Goal: Task Accomplishment & Management: Complete application form

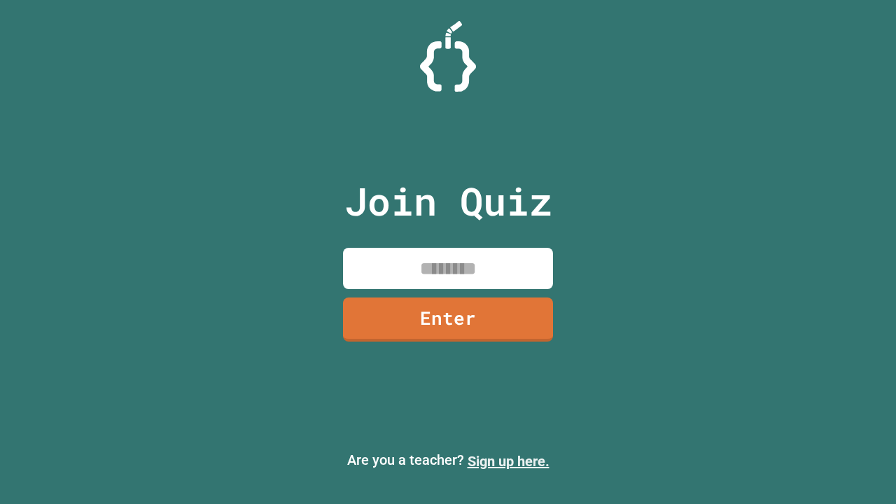
click at [508, 462] on link "Sign up here." at bounding box center [509, 461] width 82 height 17
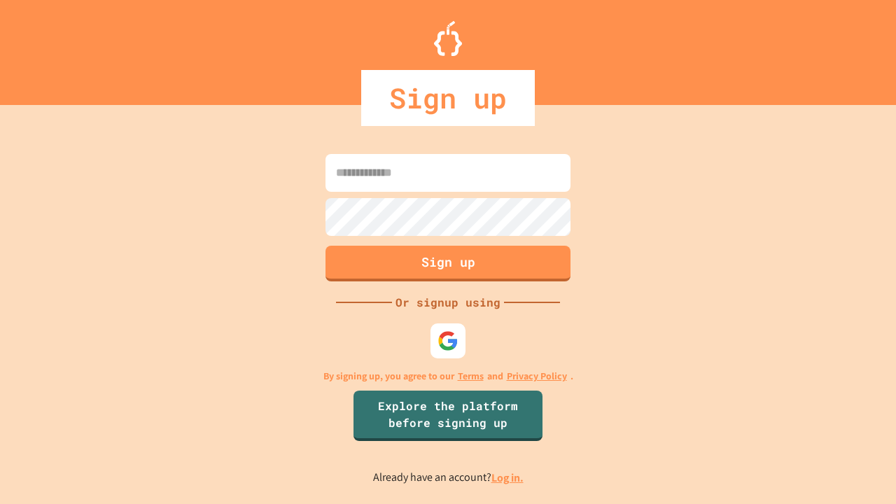
click at [508, 478] on link "Log in." at bounding box center [508, 478] width 32 height 15
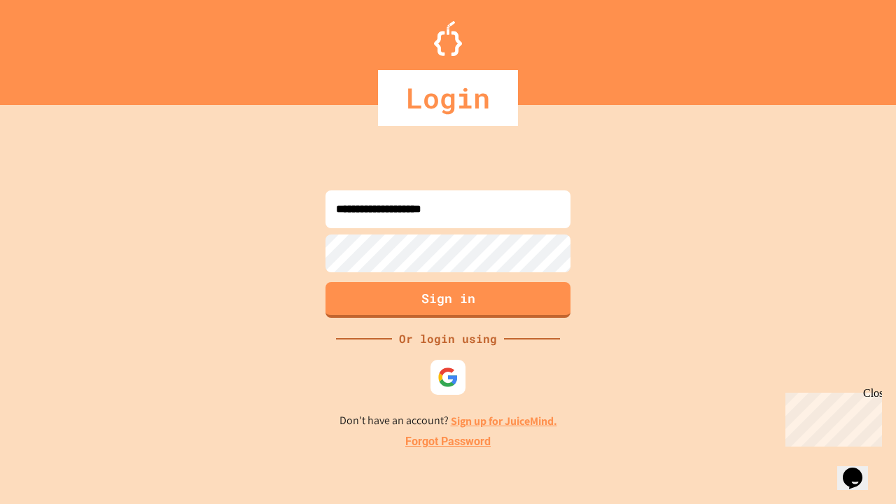
type input "**********"
